Goal: Information Seeking & Learning: Understand process/instructions

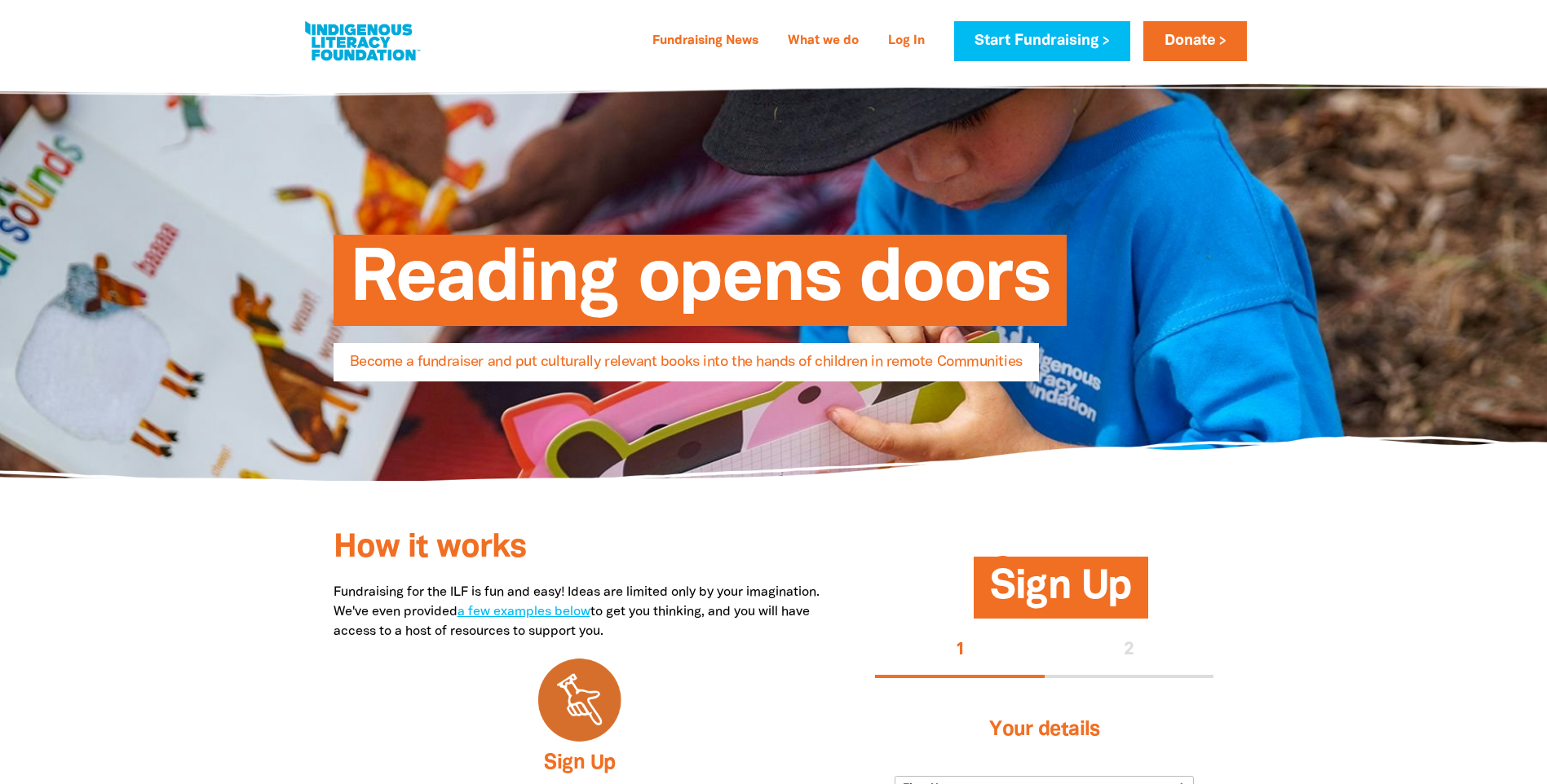
select select "AU"
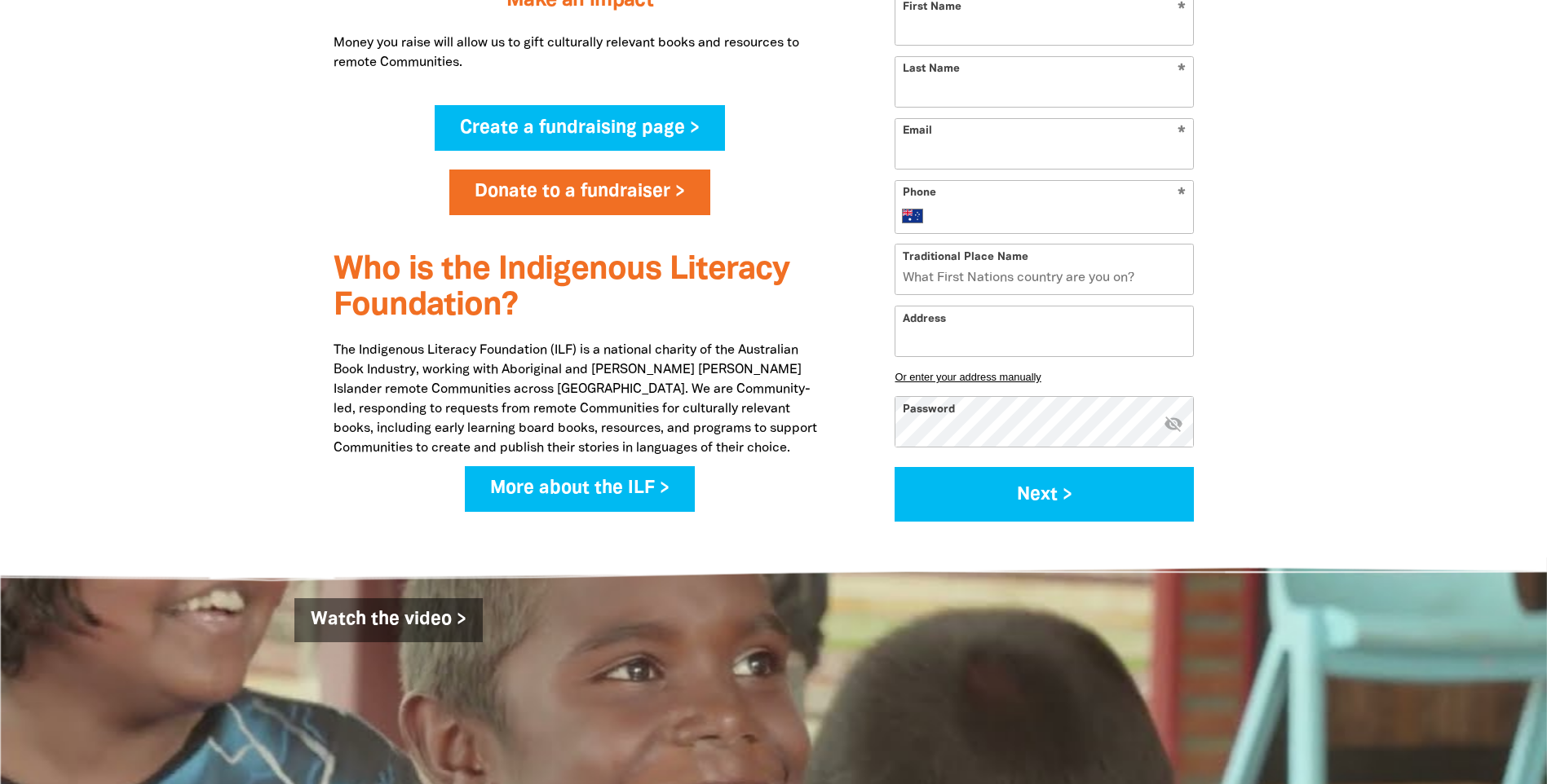
scroll to position [1141, 0]
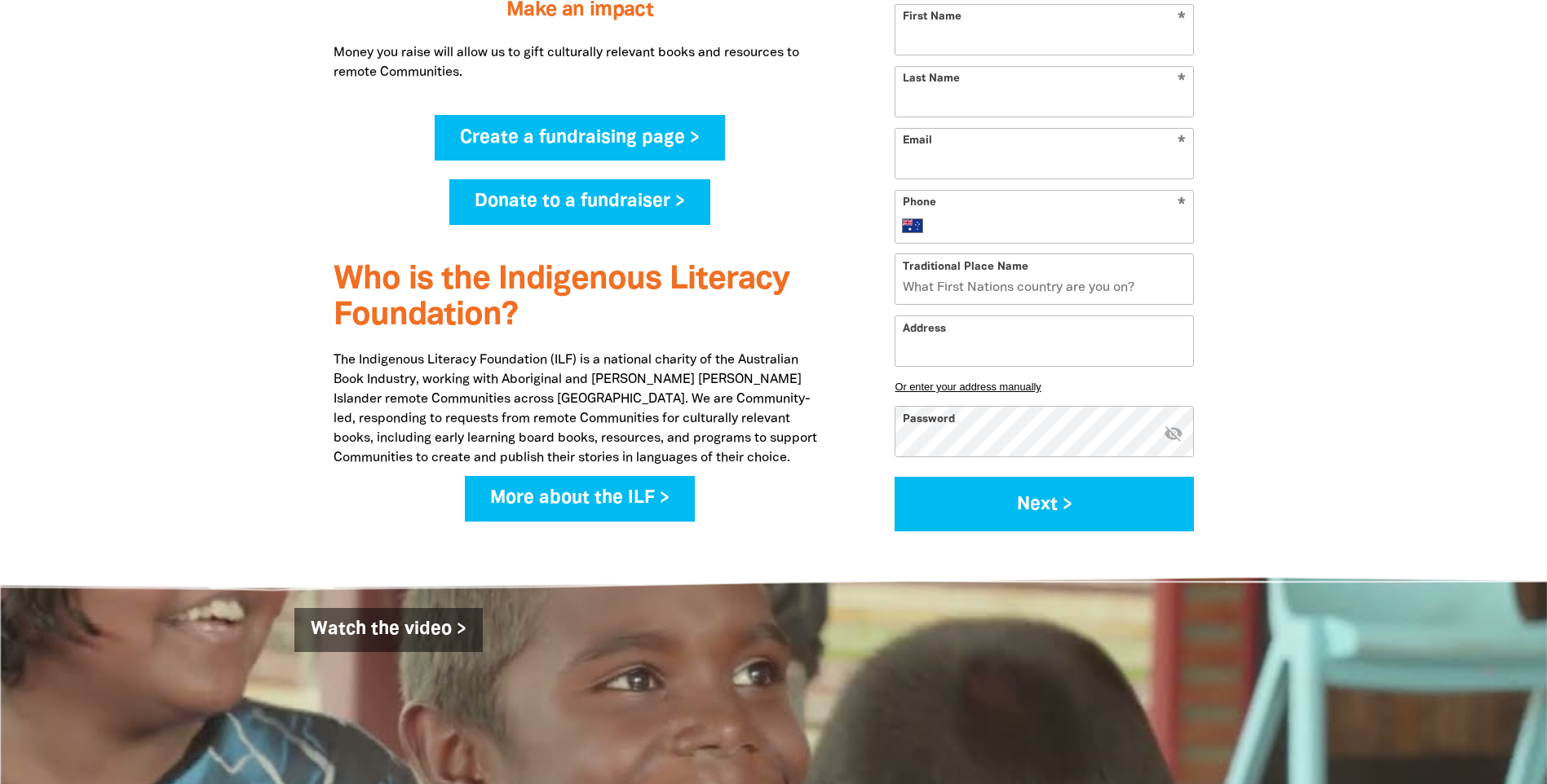
click at [624, 203] on link "Donate to a fundraiser >" at bounding box center [580, 202] width 261 height 46
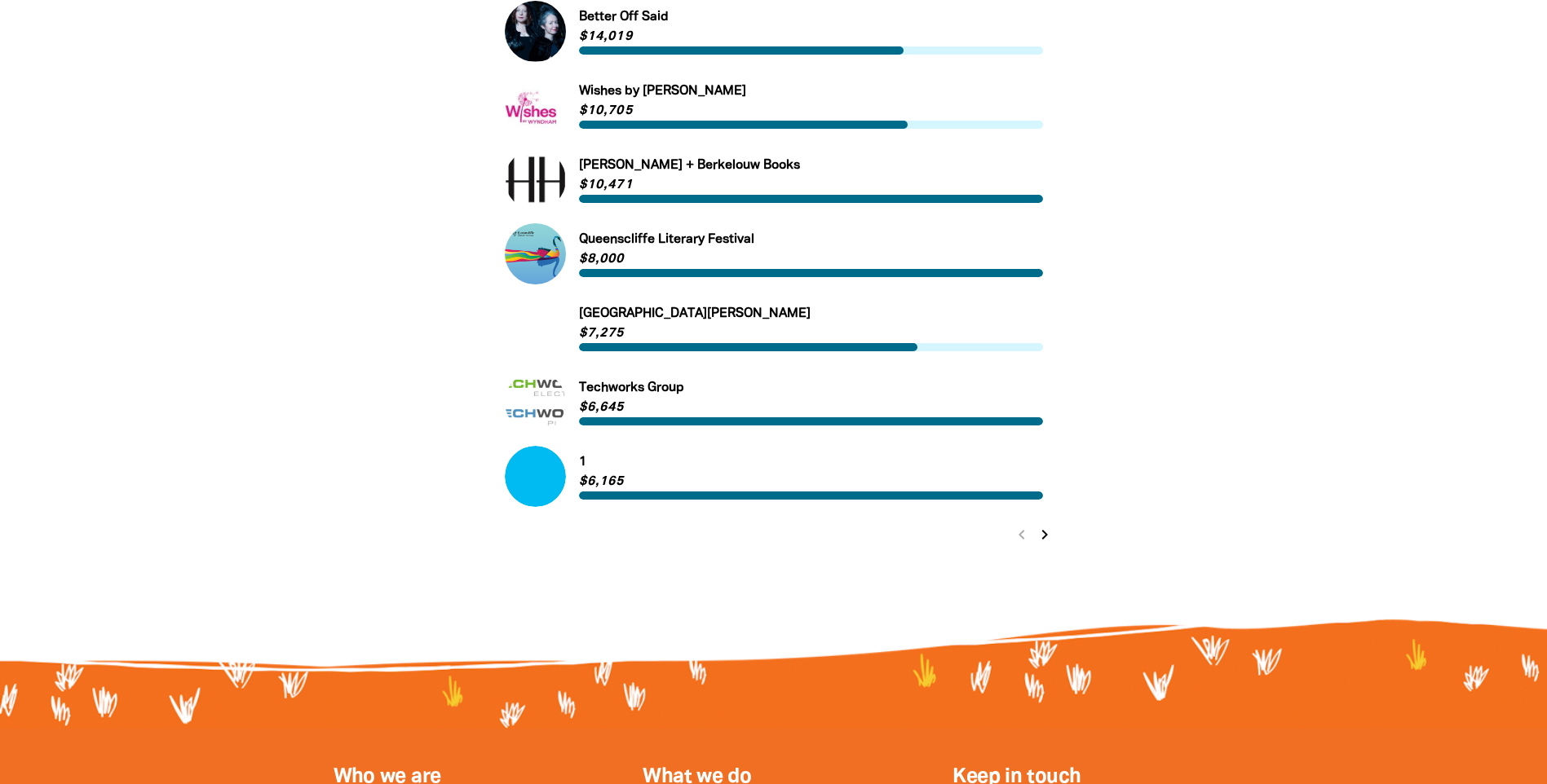
scroll to position [897, 0]
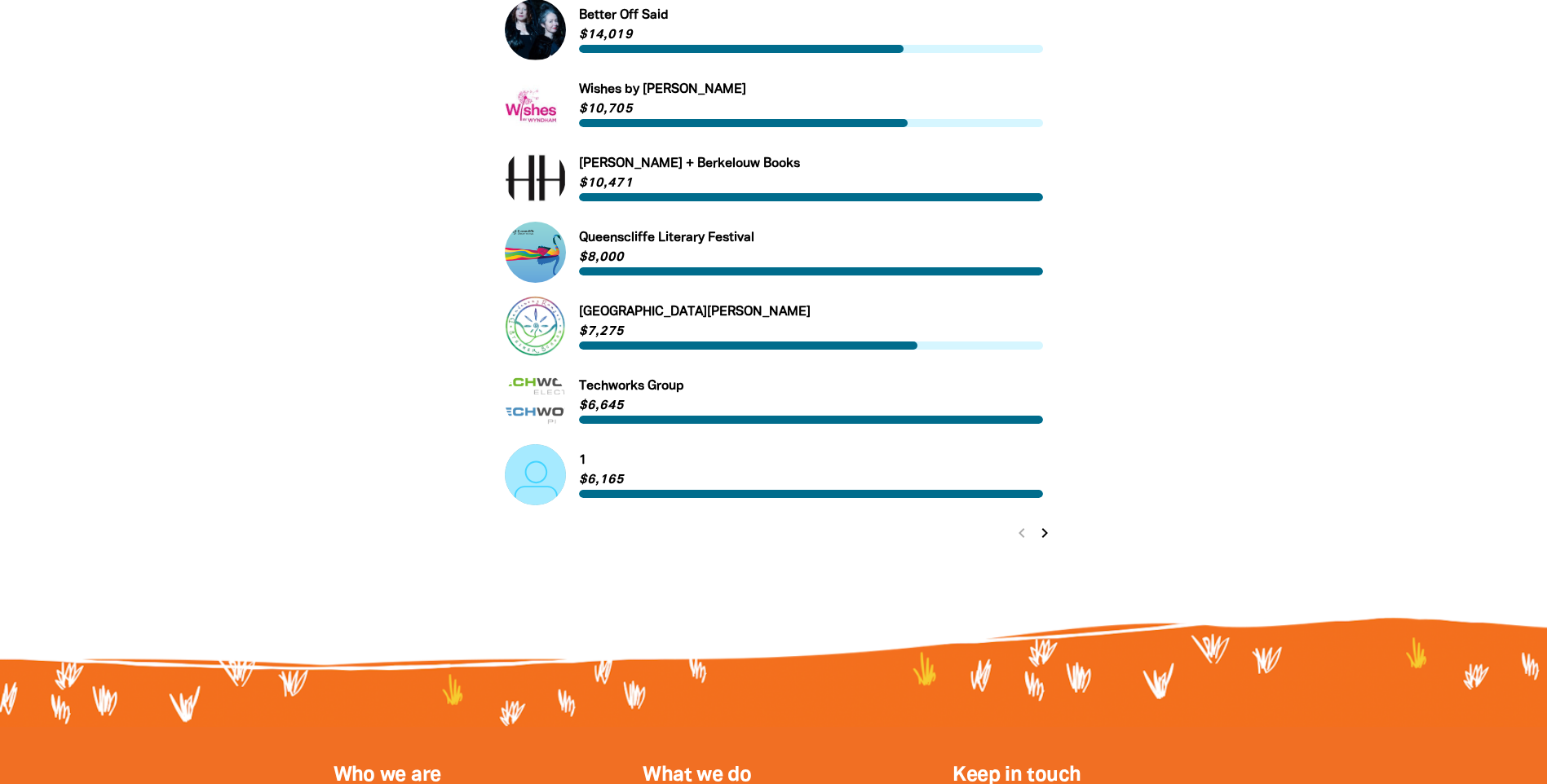
scroll to position [1141, 0]
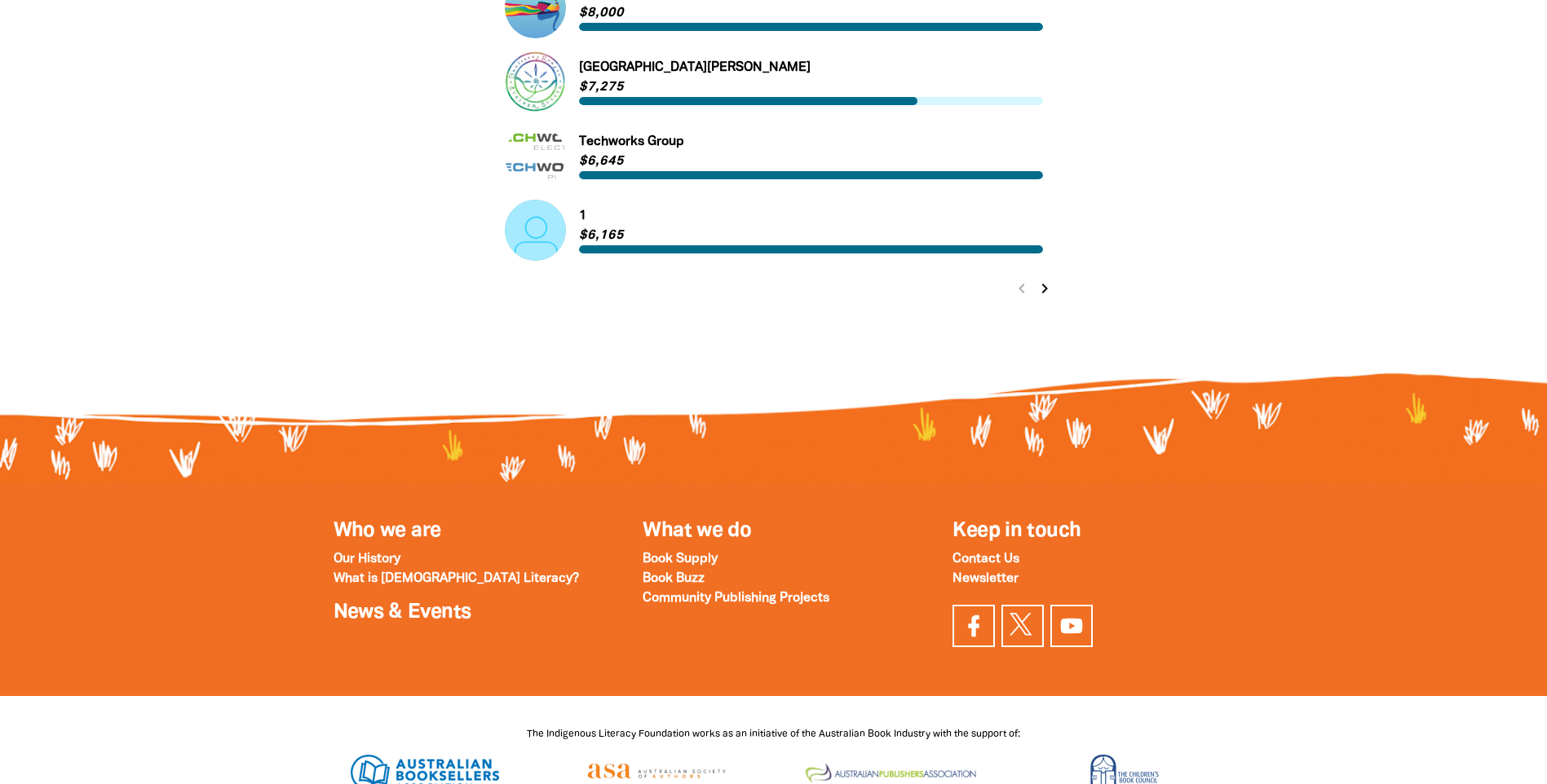
select select "AU"
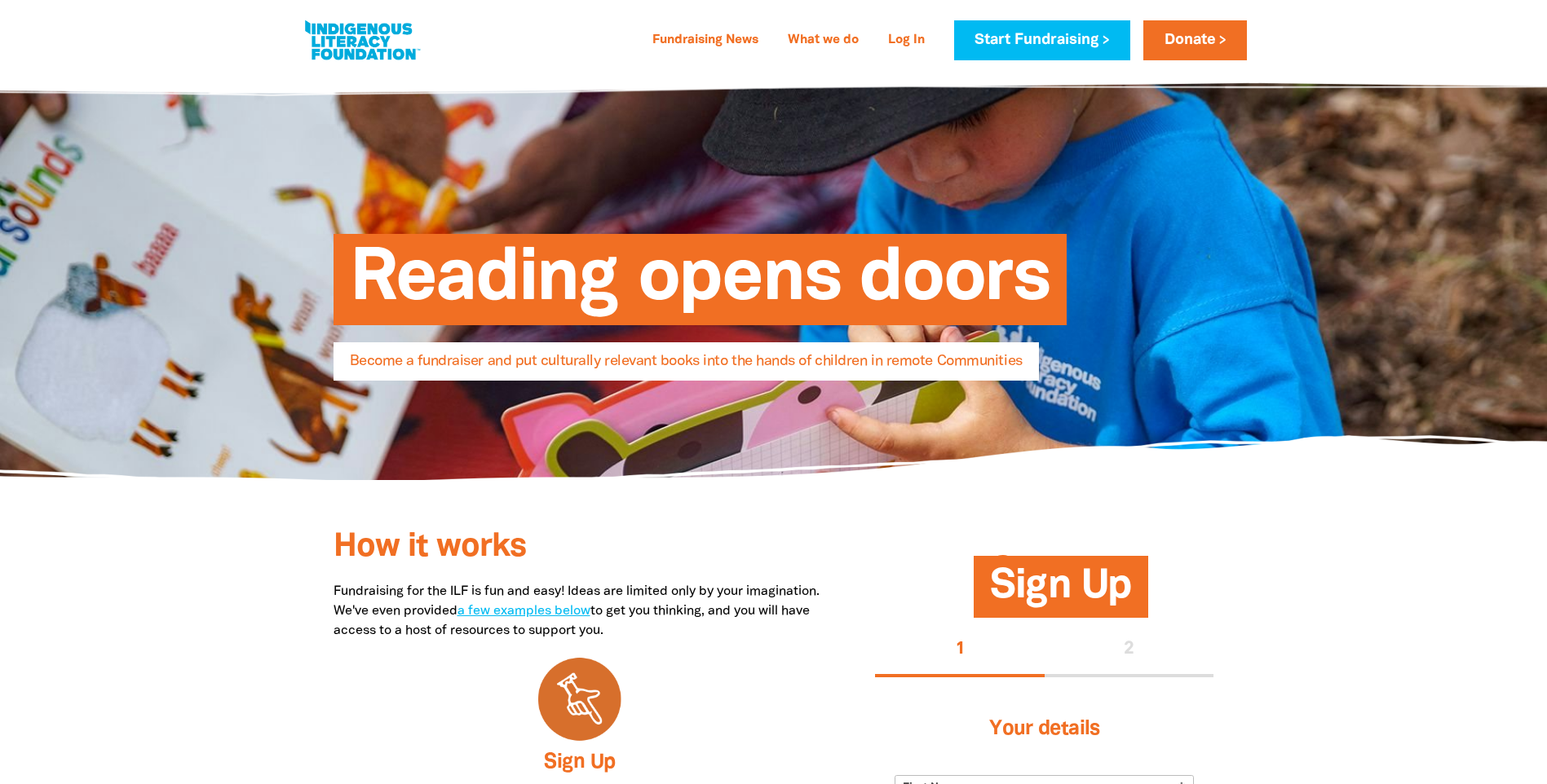
scroll to position [0, 0]
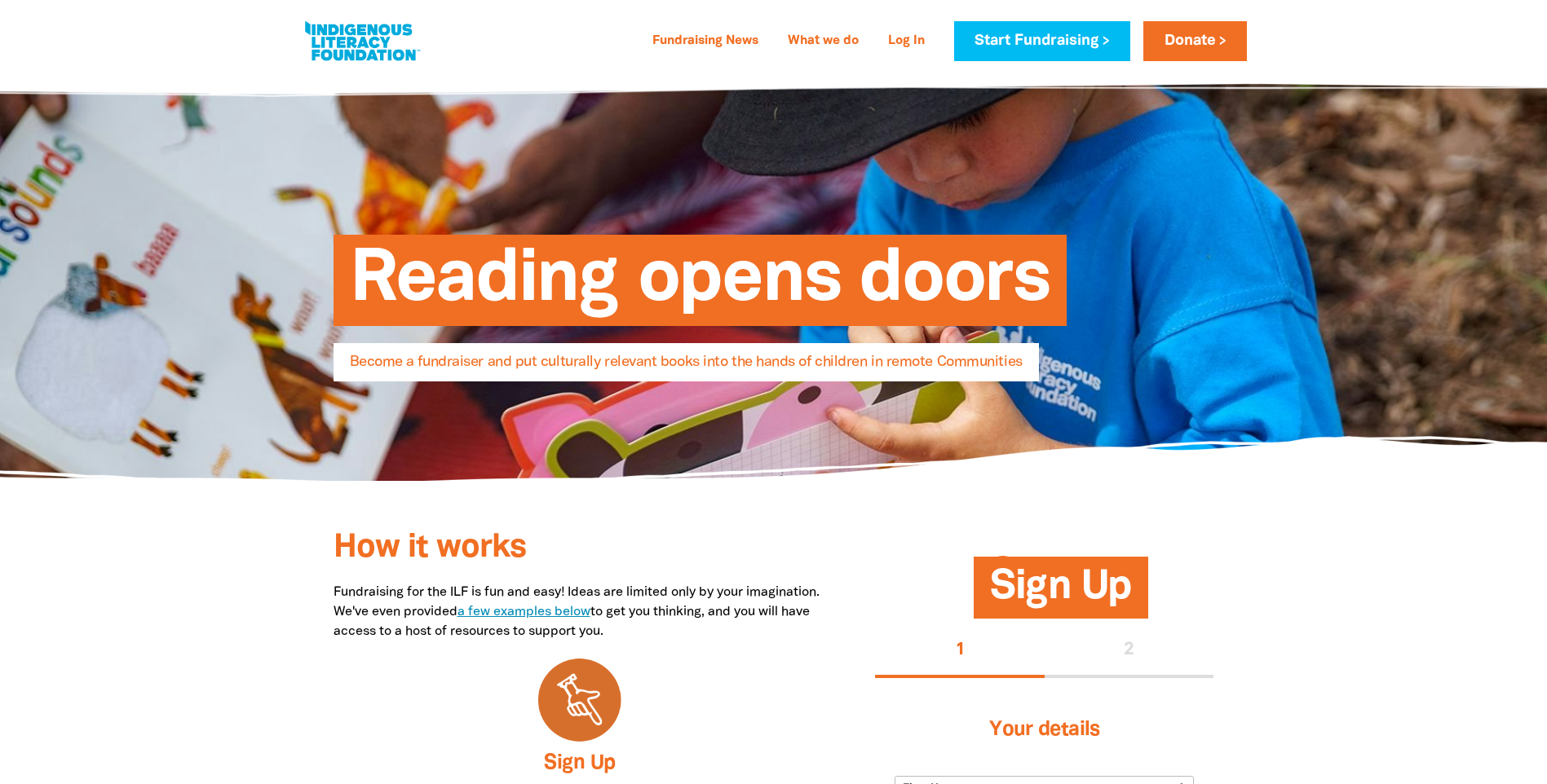
click at [590, 608] on link "a few examples below" at bounding box center [523, 612] width 133 height 11
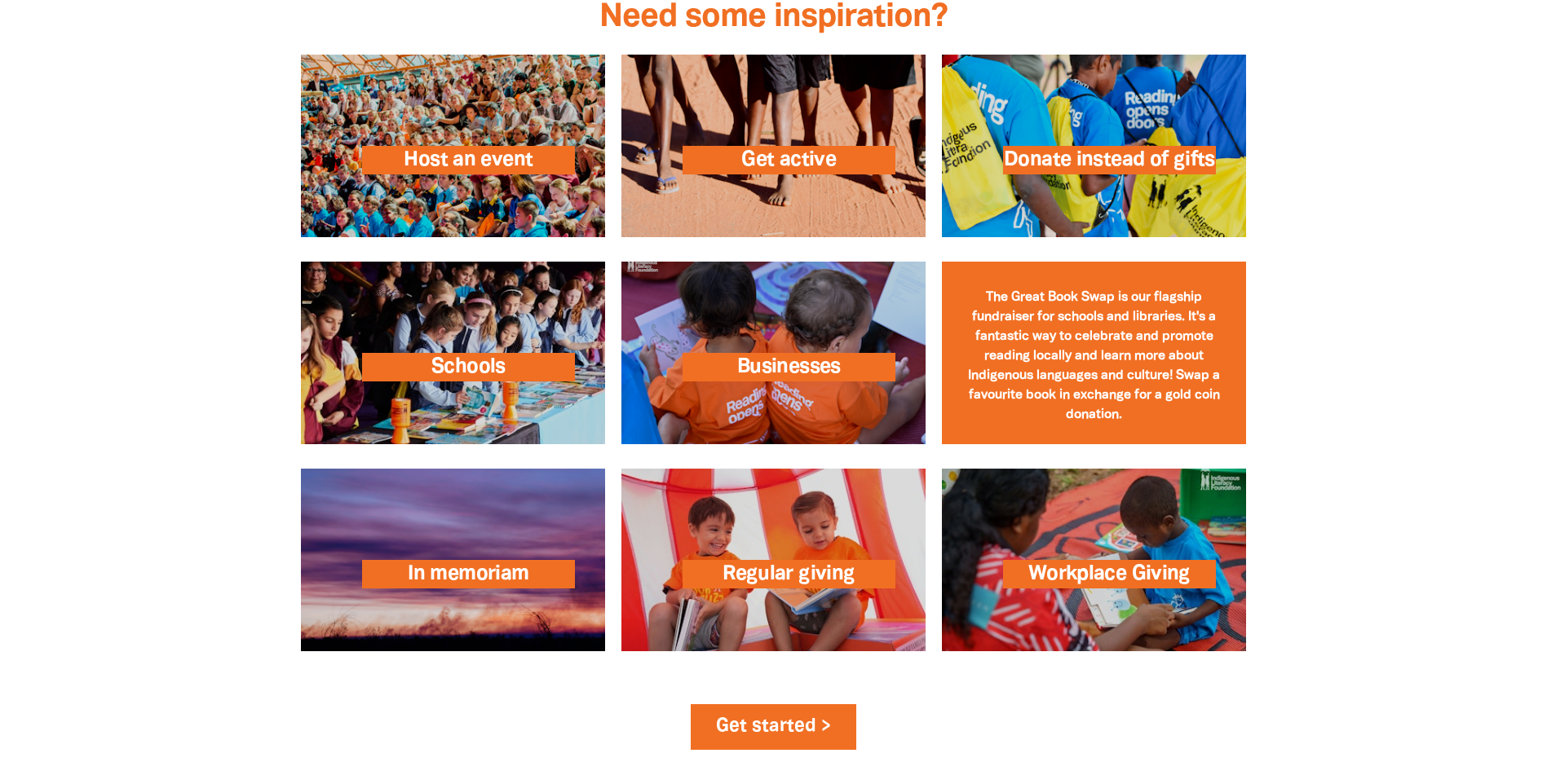
click at [1116, 388] on link at bounding box center [1094, 353] width 304 height 183
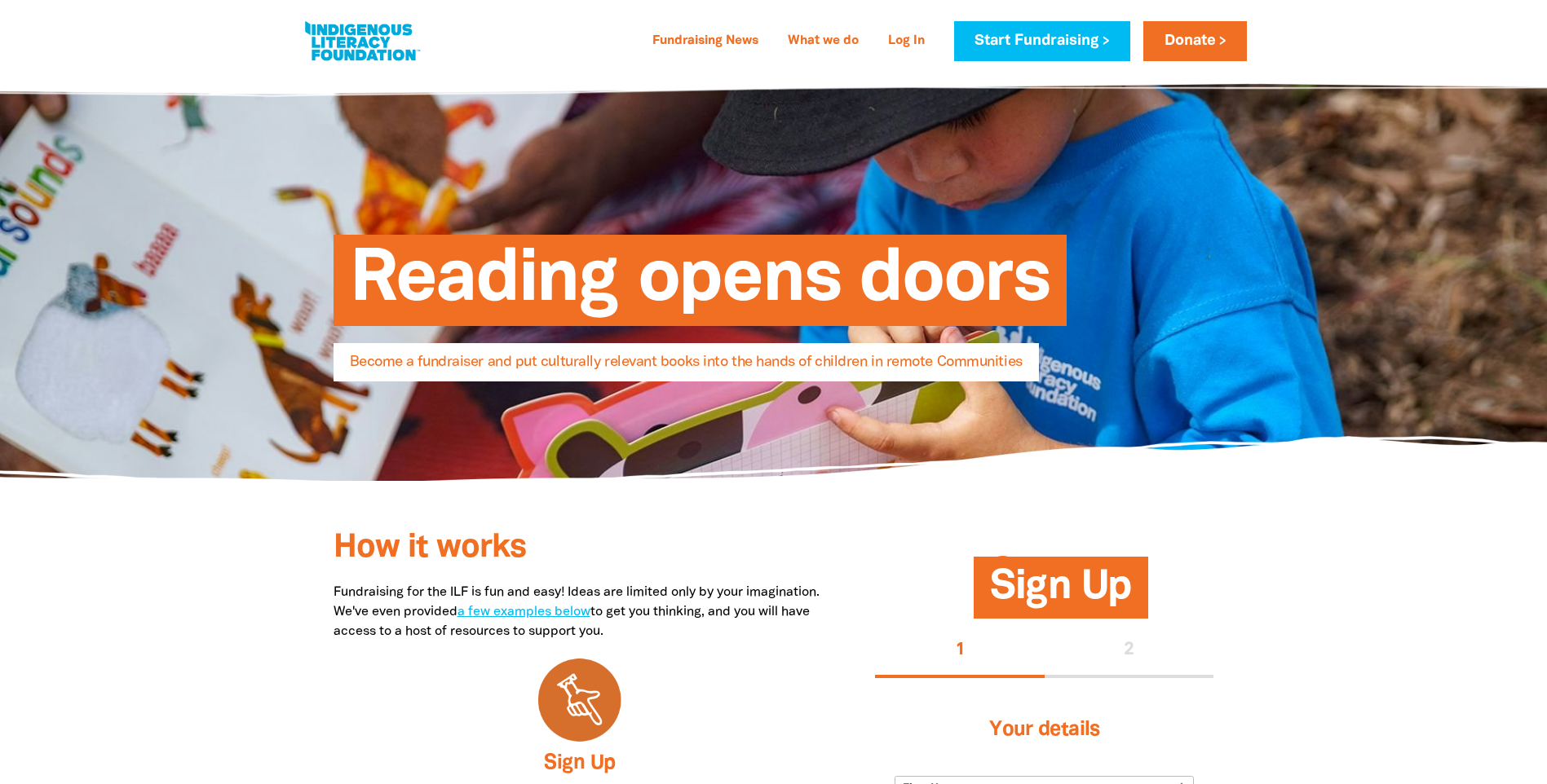
select select "AU"
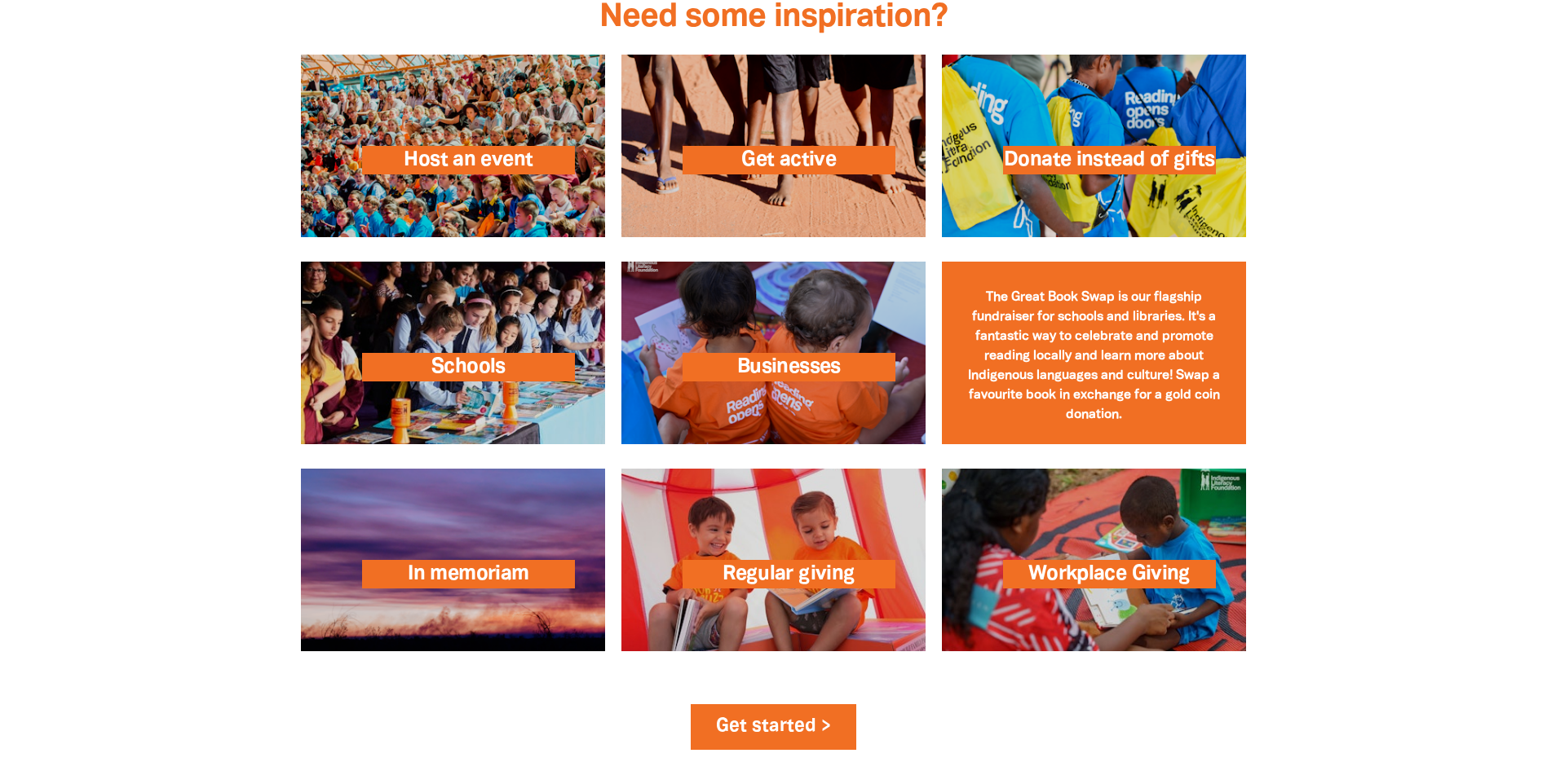
click at [1125, 352] on link at bounding box center [1094, 353] width 304 height 183
